Goal: Find specific page/section: Find specific page/section

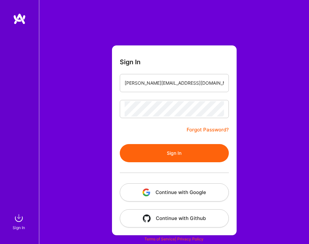
click at [192, 148] on button "Sign In" at bounding box center [174, 153] width 109 height 18
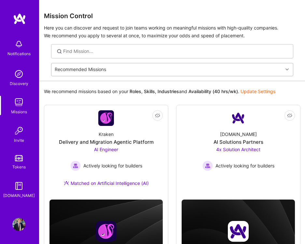
click at [272, 68] on div "Recommended Missions" at bounding box center [166, 69] width 231 height 13
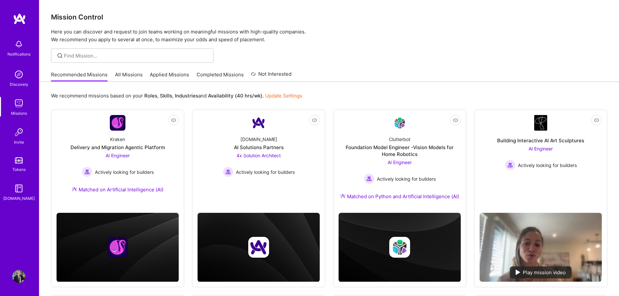
click at [179, 78] on link "Applied Missions" at bounding box center [169, 76] width 39 height 11
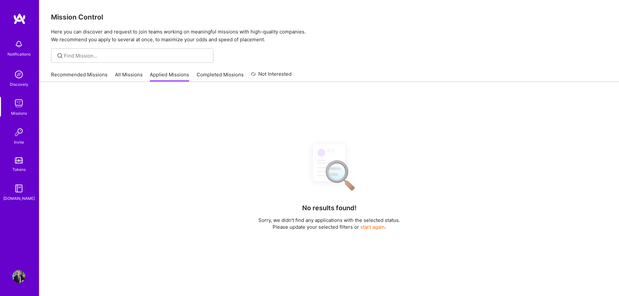
click at [214, 72] on link "Completed Missions" at bounding box center [220, 76] width 47 height 11
click at [132, 74] on link "All Missions" at bounding box center [129, 76] width 28 height 11
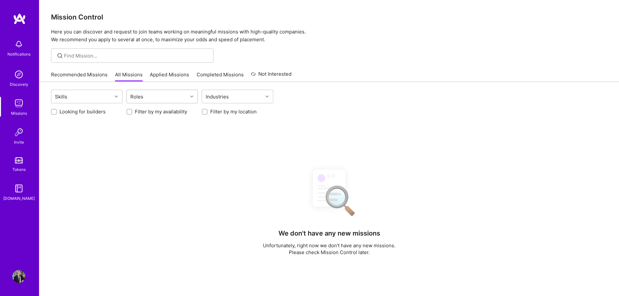
click at [165, 92] on div "Roles" at bounding box center [157, 96] width 61 height 13
click at [194, 99] on div at bounding box center [193, 96] width 10 height 8
click at [191, 98] on icon at bounding box center [191, 96] width 3 height 3
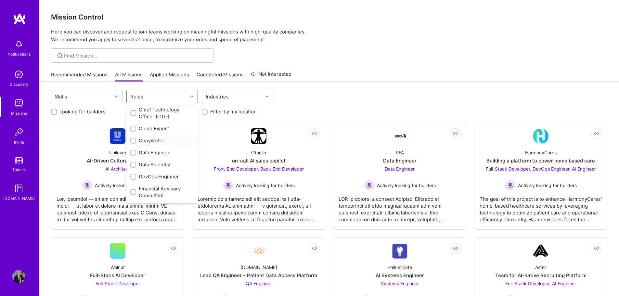
scroll to position [98, 0]
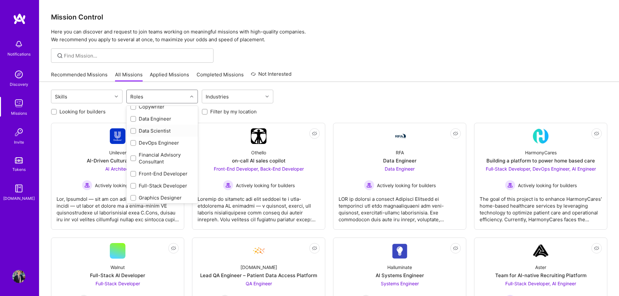
click at [166, 129] on div "Data Scientist" at bounding box center [162, 130] width 64 height 7
checkbox input "true"
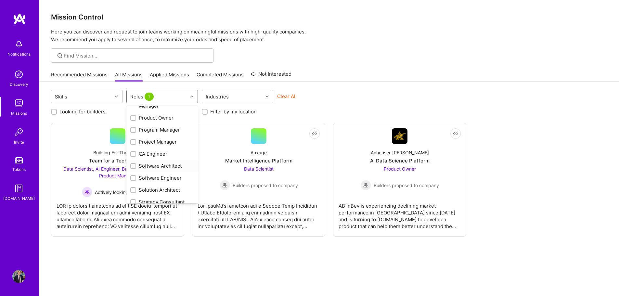
scroll to position [310, 0]
click at [215, 114] on label "Filter by my location" at bounding box center [233, 111] width 46 height 7
click at [208, 114] on input "Filter by my location" at bounding box center [205, 112] width 5 height 5
checkbox input "true"
